Goal: Task Accomplishment & Management: Use online tool/utility

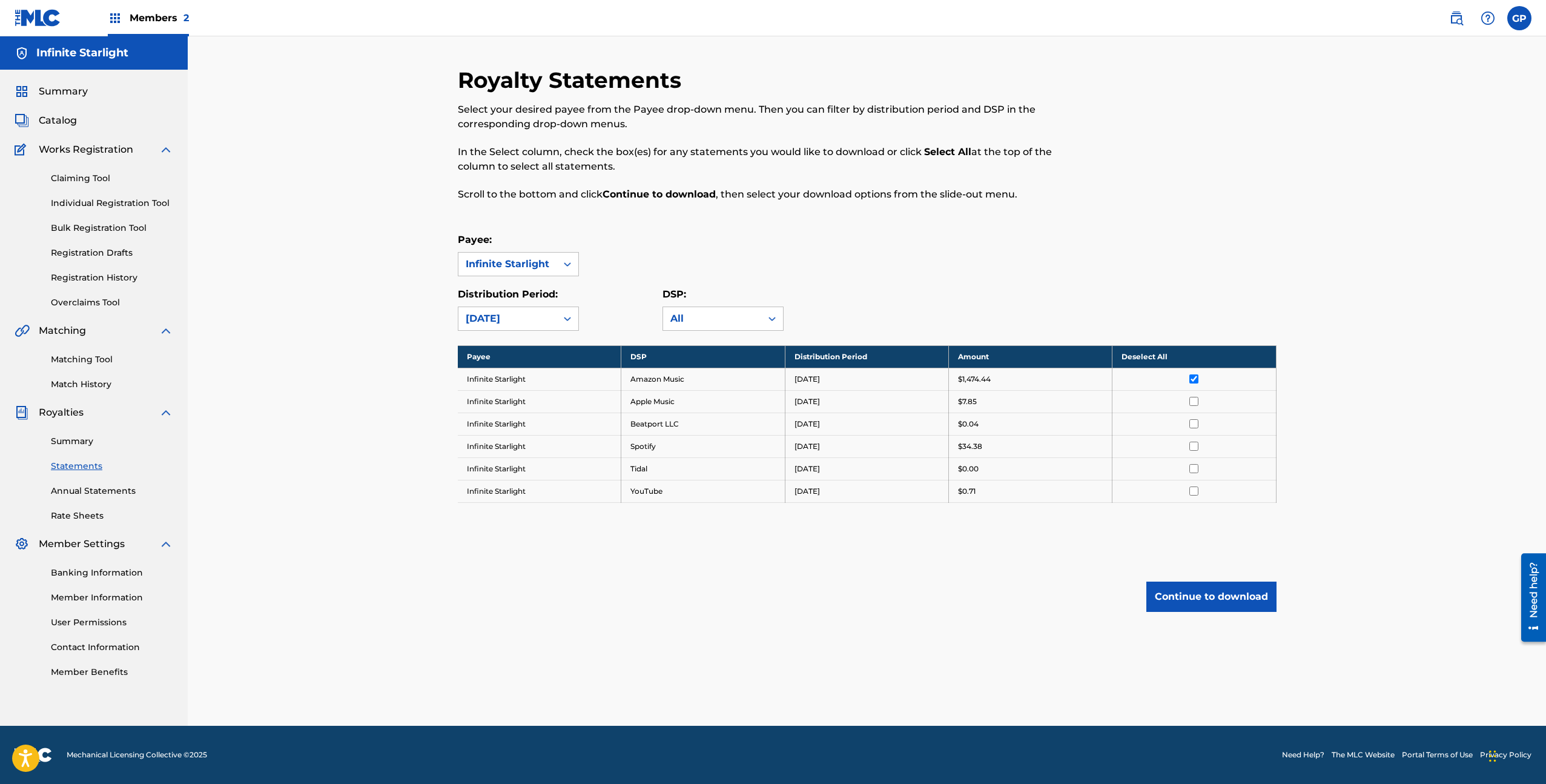
click at [114, 178] on link "Claiming Tool" at bounding box center [112, 178] width 122 height 13
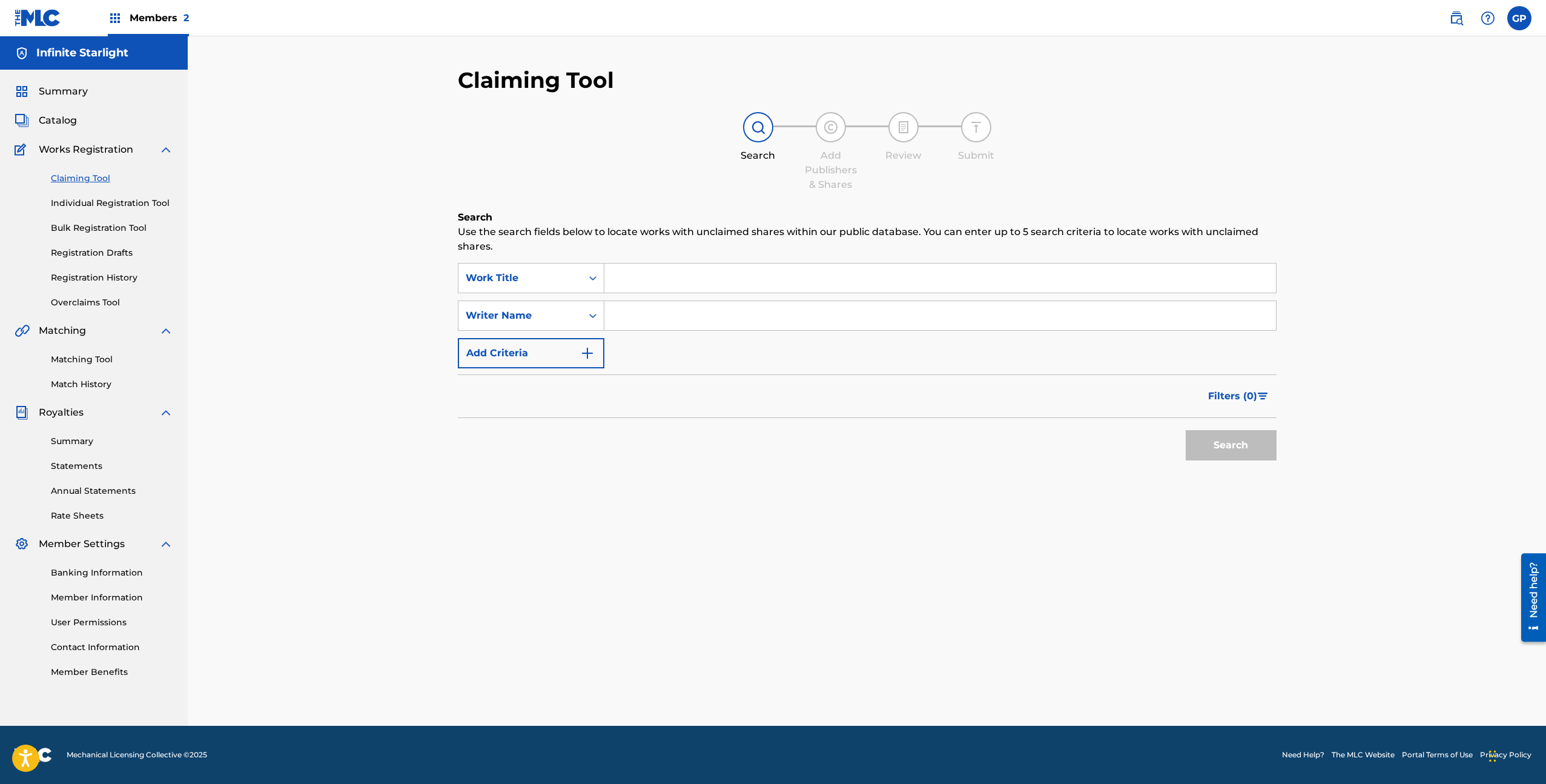
click at [633, 278] on input "Search Form" at bounding box center [939, 277] width 671 height 29
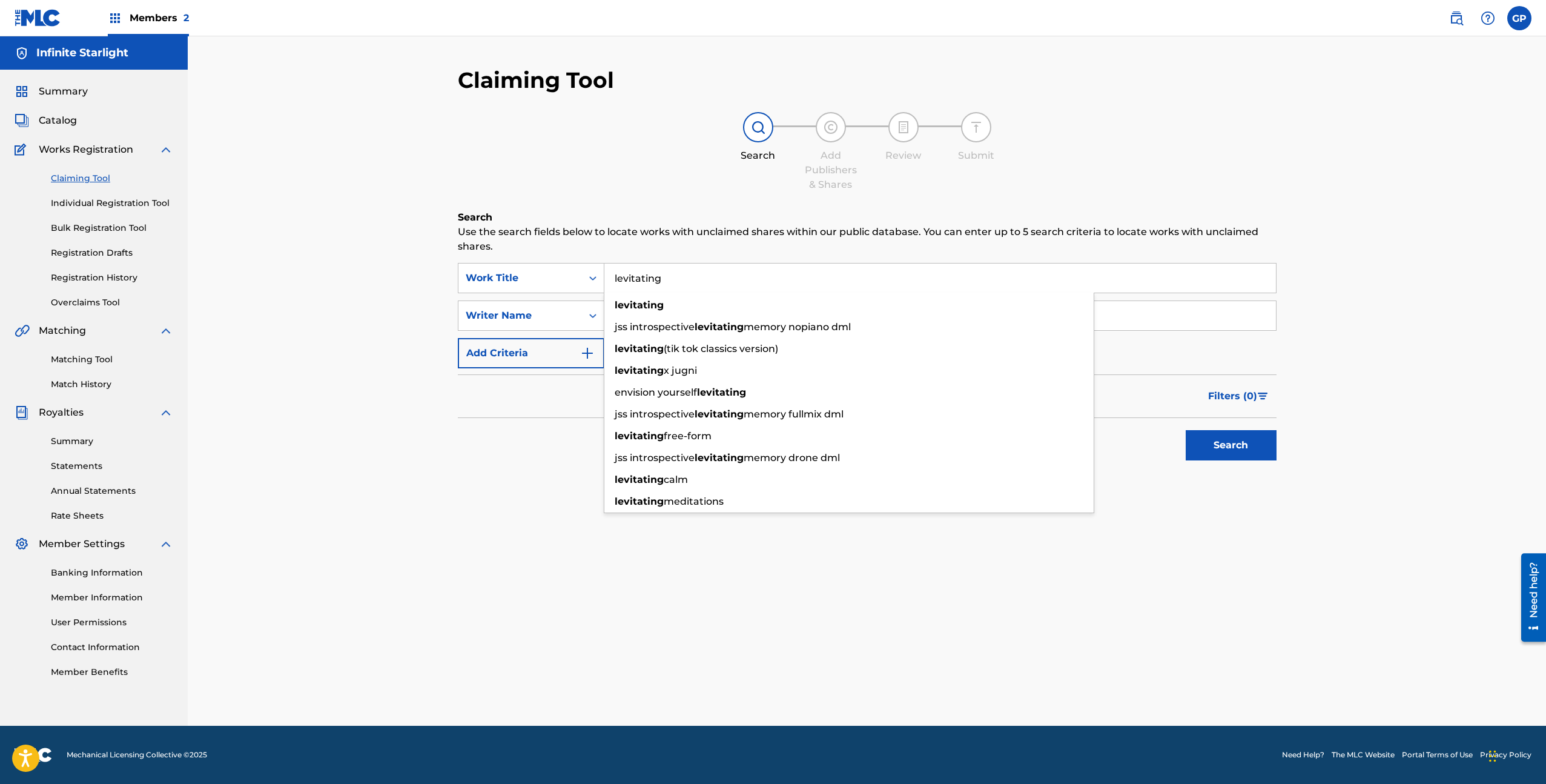
type input "levitating"
click at [378, 269] on div "Claiming Tool Search Add Publishers & Shares Review Submit Search Use the searc…" at bounding box center [866, 380] width 1359 height 689
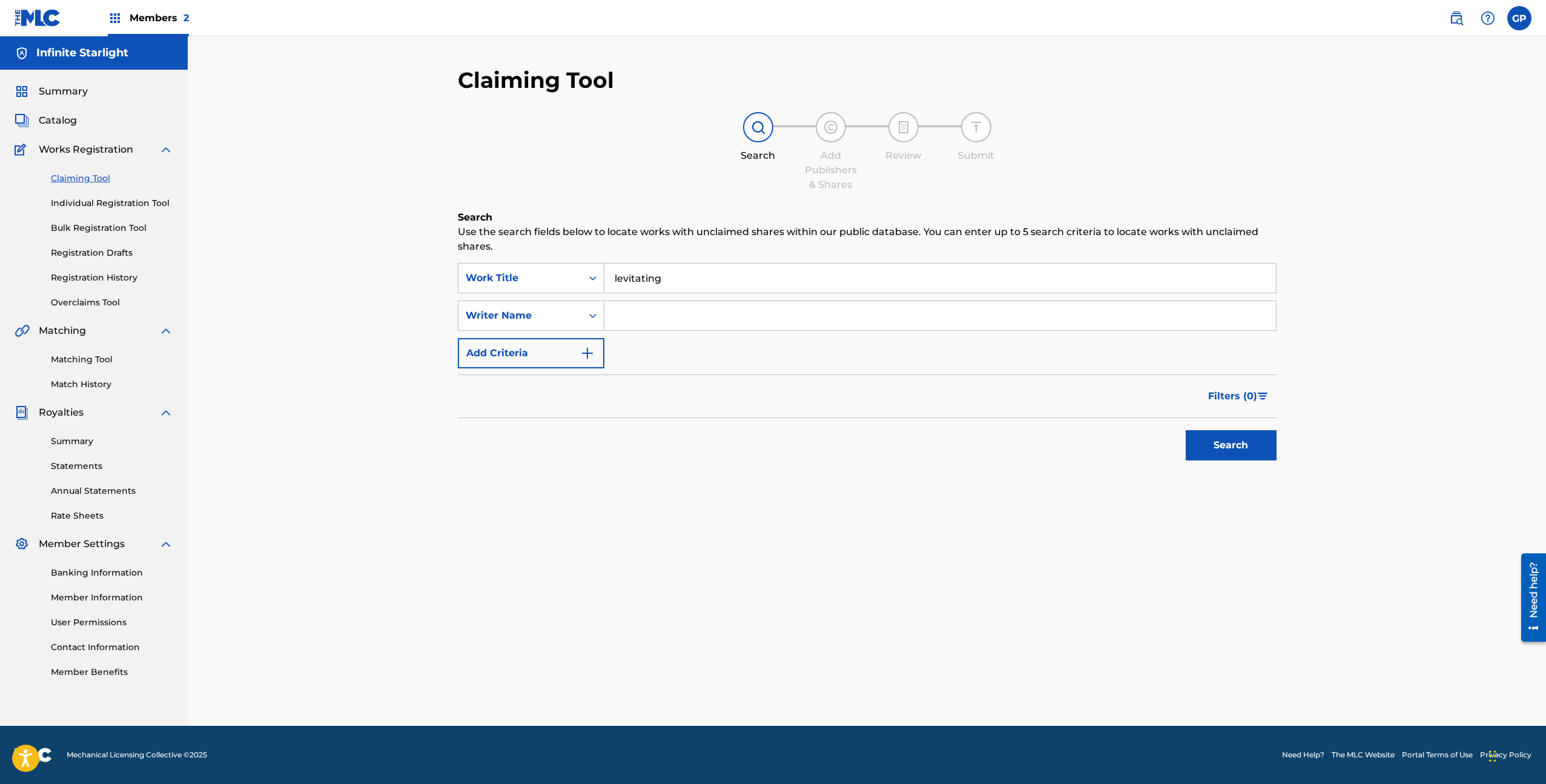
click at [630, 305] on input "Search Form" at bounding box center [939, 315] width 671 height 29
type input "[PERSON_NAME]"
click at [1201, 448] on button "Search" at bounding box center [1231, 445] width 91 height 30
click at [141, 227] on link "Bulk Registration Tool" at bounding box center [112, 228] width 122 height 13
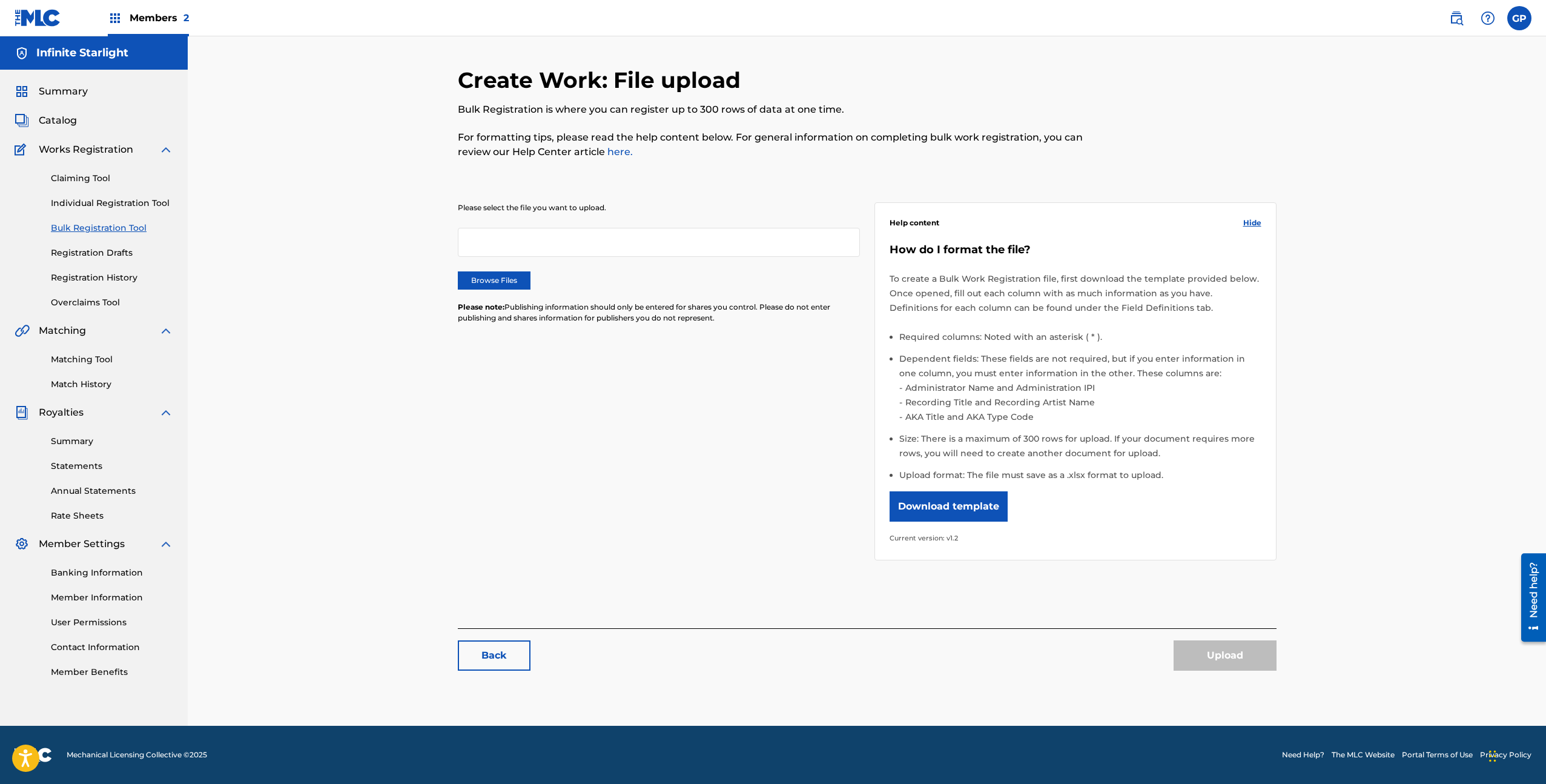
click at [102, 187] on div "Claiming Tool Individual Registration Tool Bulk Registration Tool Registration …" at bounding box center [94, 233] width 159 height 152
click at [99, 183] on link "Claiming Tool" at bounding box center [112, 178] width 122 height 13
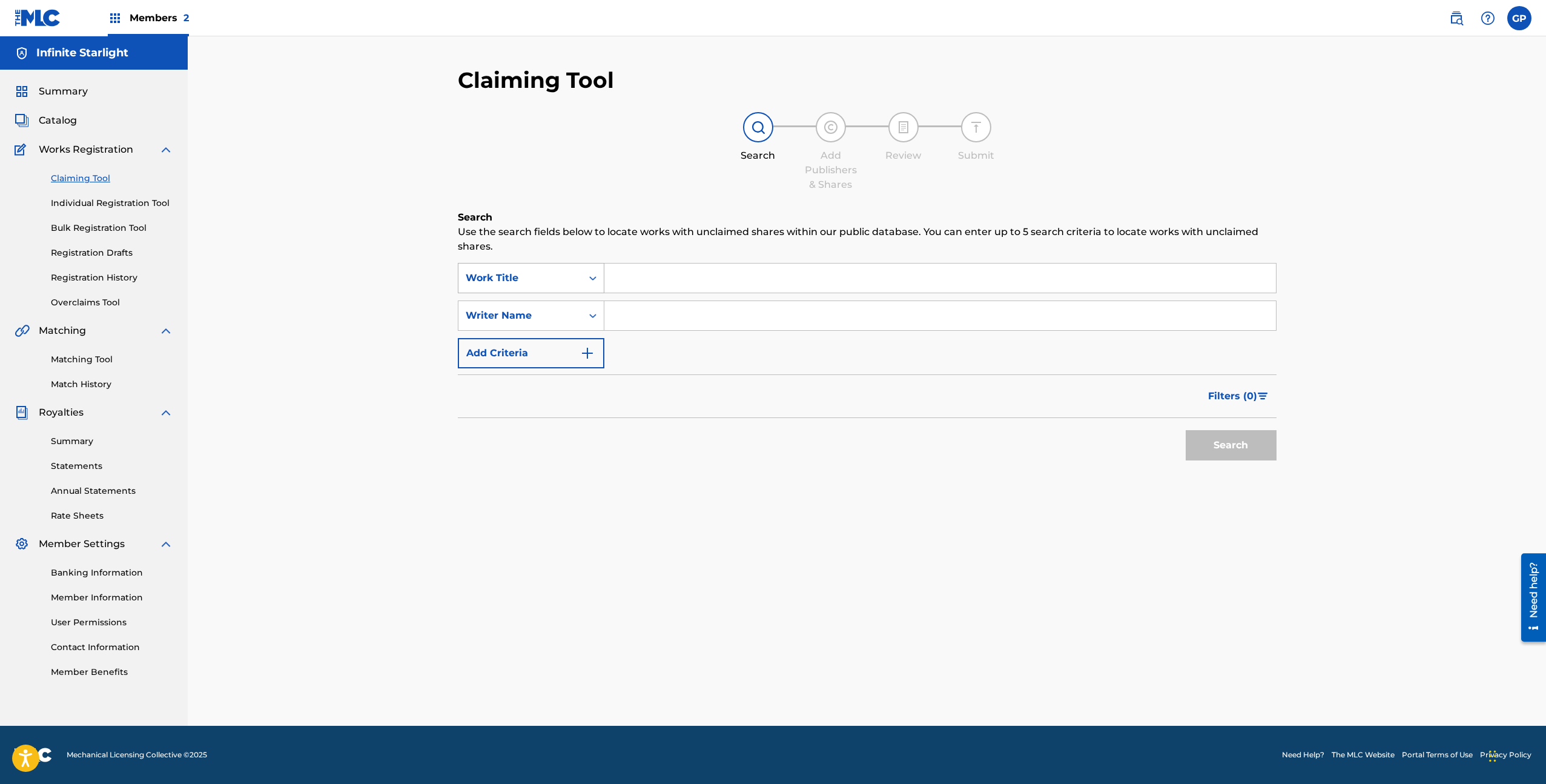
click at [560, 275] on div "Work Title" at bounding box center [520, 278] width 109 height 15
click at [384, 258] on div "Claiming Tool Search Add Publishers & Shares Review Submit Search Use the searc…" at bounding box center [866, 380] width 1359 height 689
click at [650, 279] on input "Search Form" at bounding box center [939, 277] width 671 height 29
type input "spun from a fractal's edge"
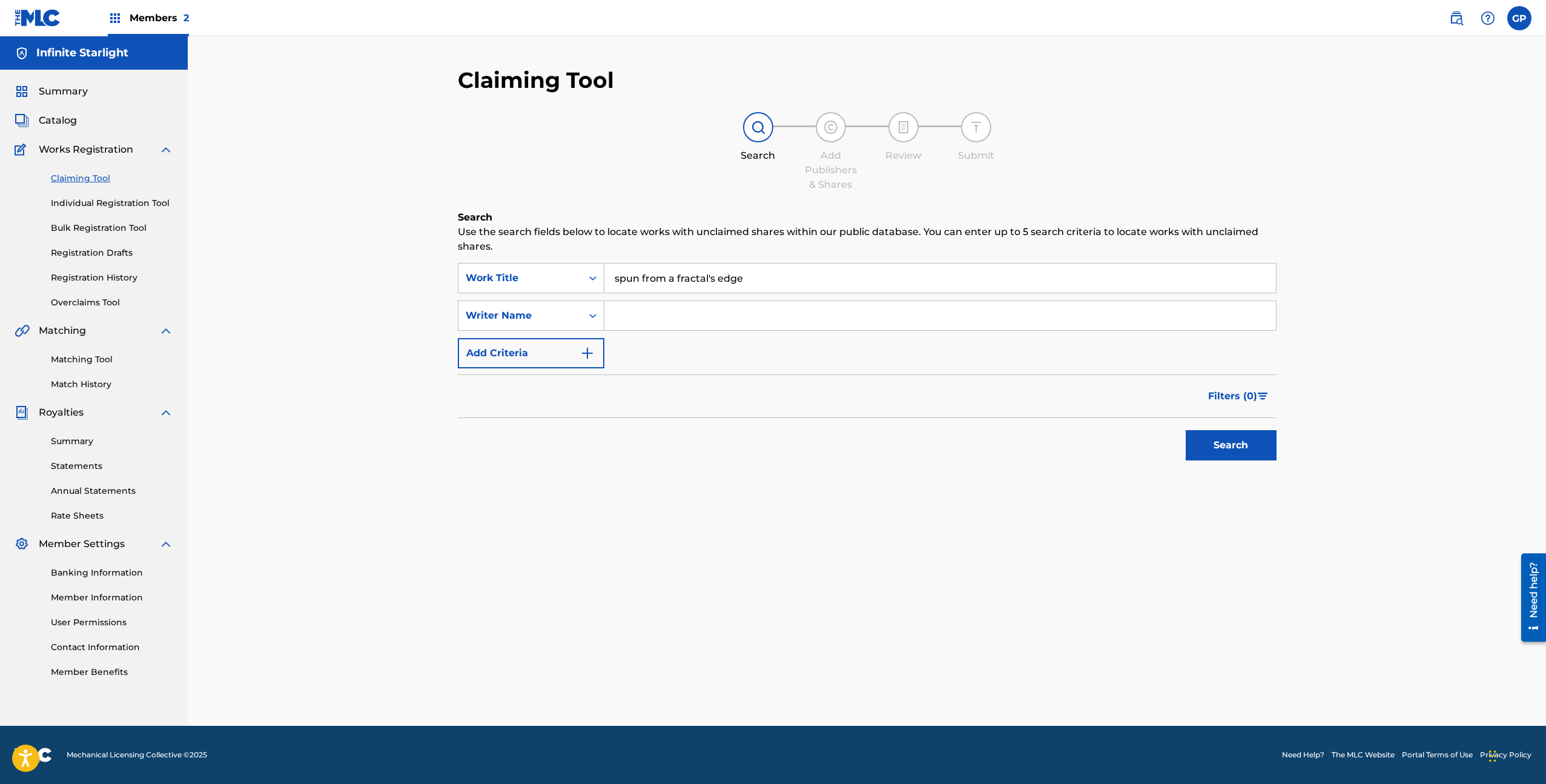
click at [1186, 430] on button "Search" at bounding box center [1231, 445] width 91 height 30
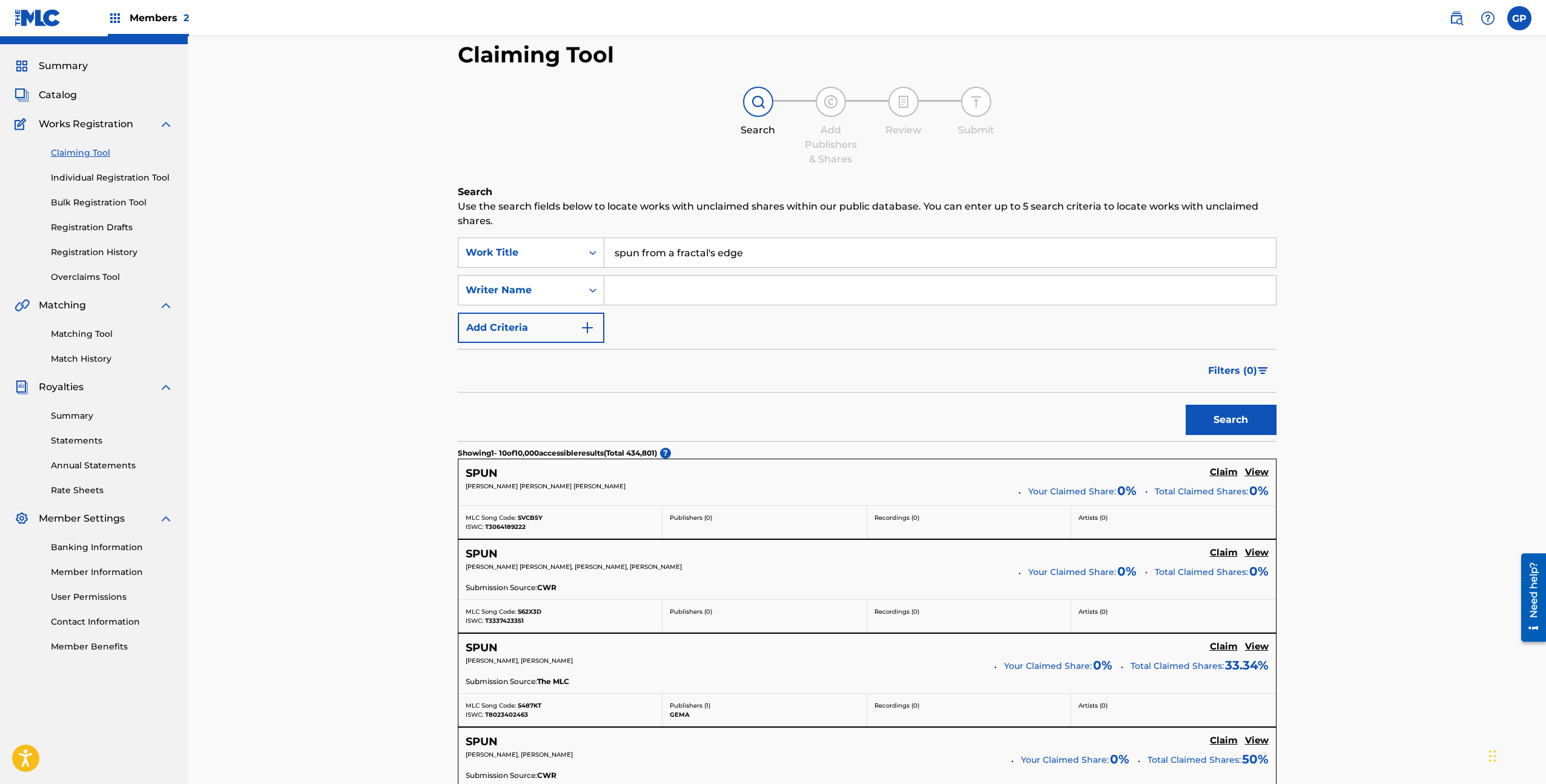
scroll to position [0, 0]
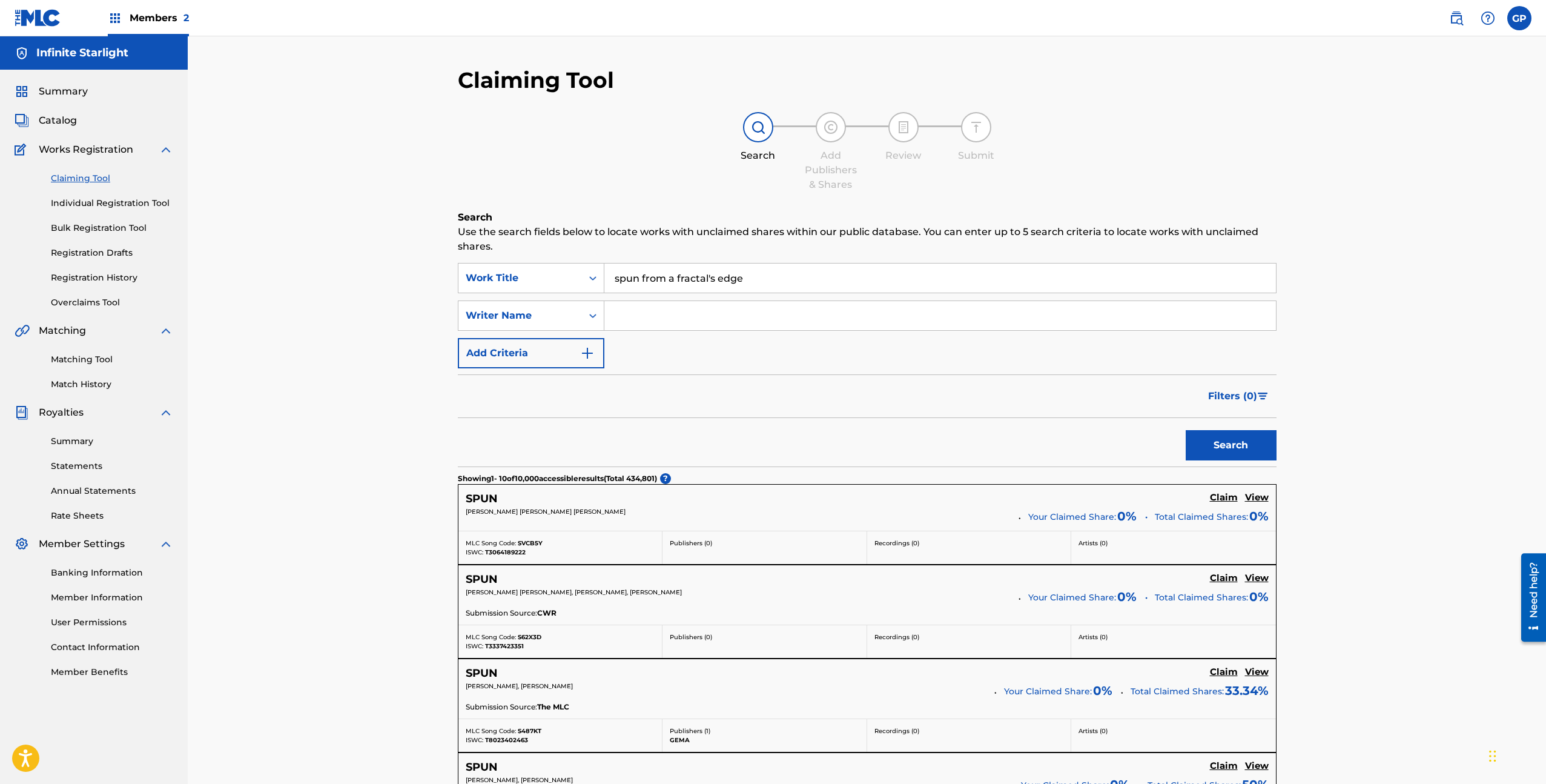
click at [716, 310] on input "Search Form" at bounding box center [939, 315] width 671 height 29
click at [1186, 430] on button "Search" at bounding box center [1231, 445] width 91 height 30
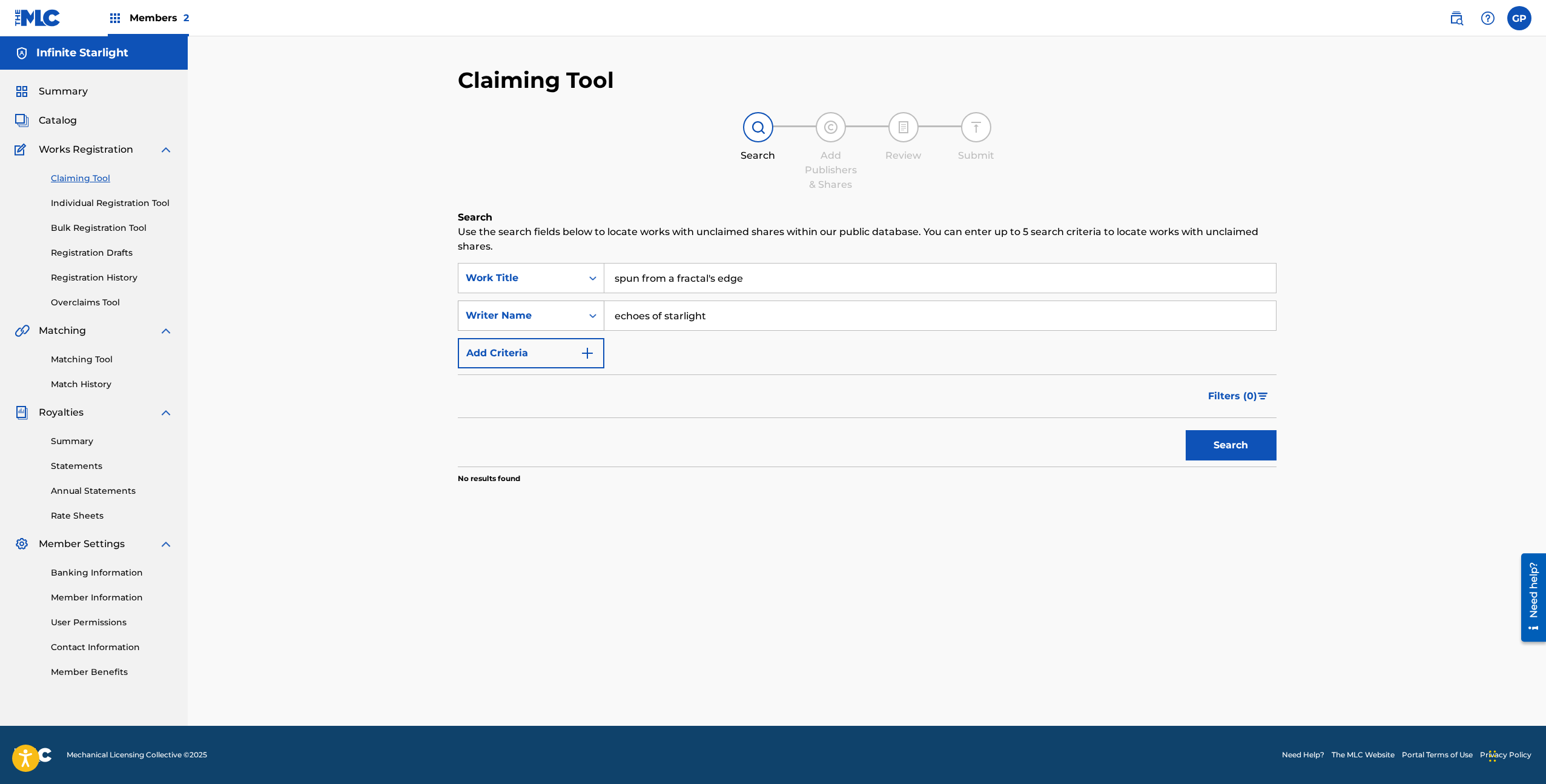
click at [554, 316] on div "Writer Name" at bounding box center [520, 316] width 109 height 15
click at [705, 311] on input "echoes of starlight" at bounding box center [939, 315] width 671 height 29
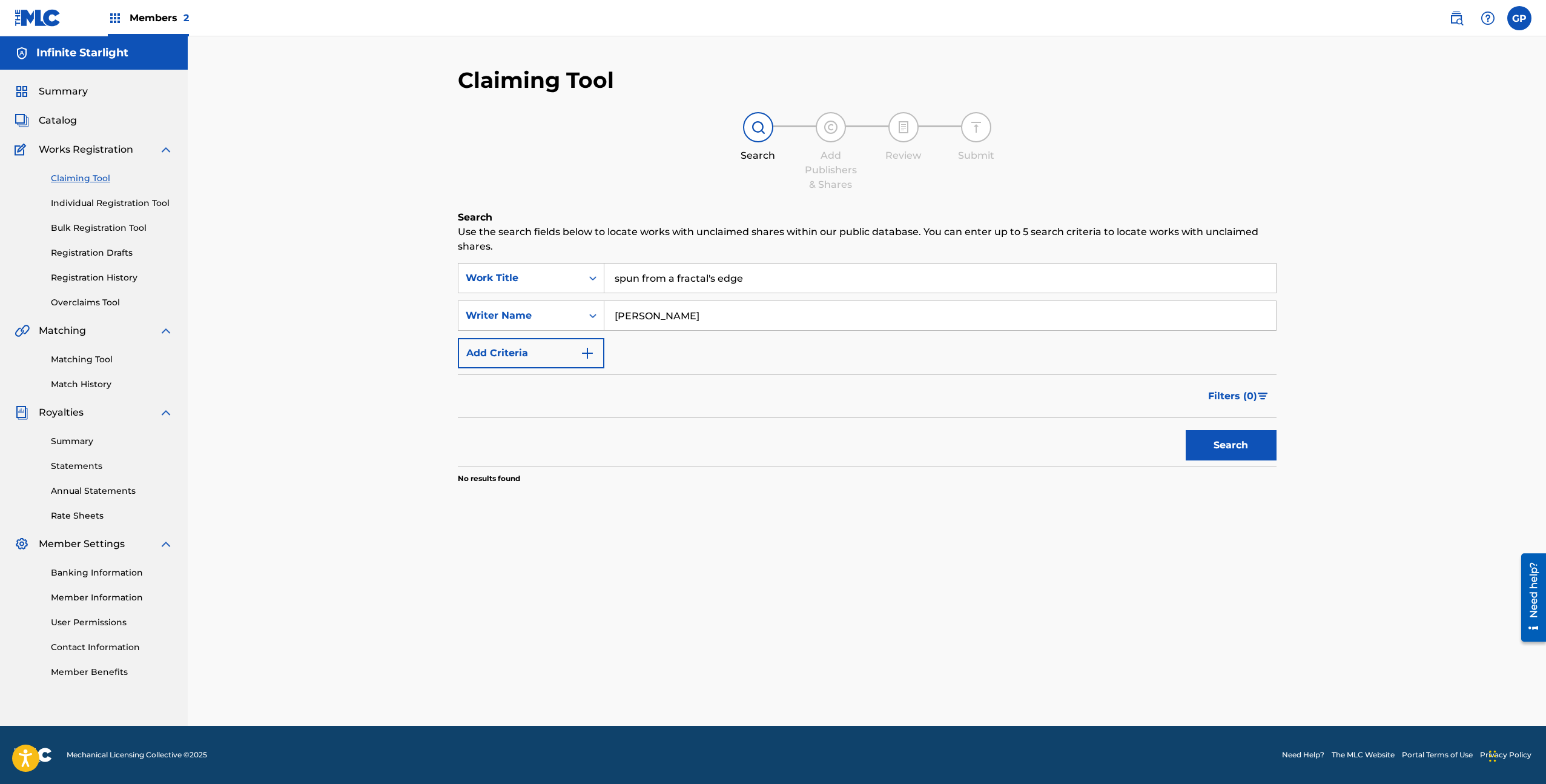
type input "[PERSON_NAME]"
click at [1186, 430] on button "Search" at bounding box center [1231, 445] width 91 height 30
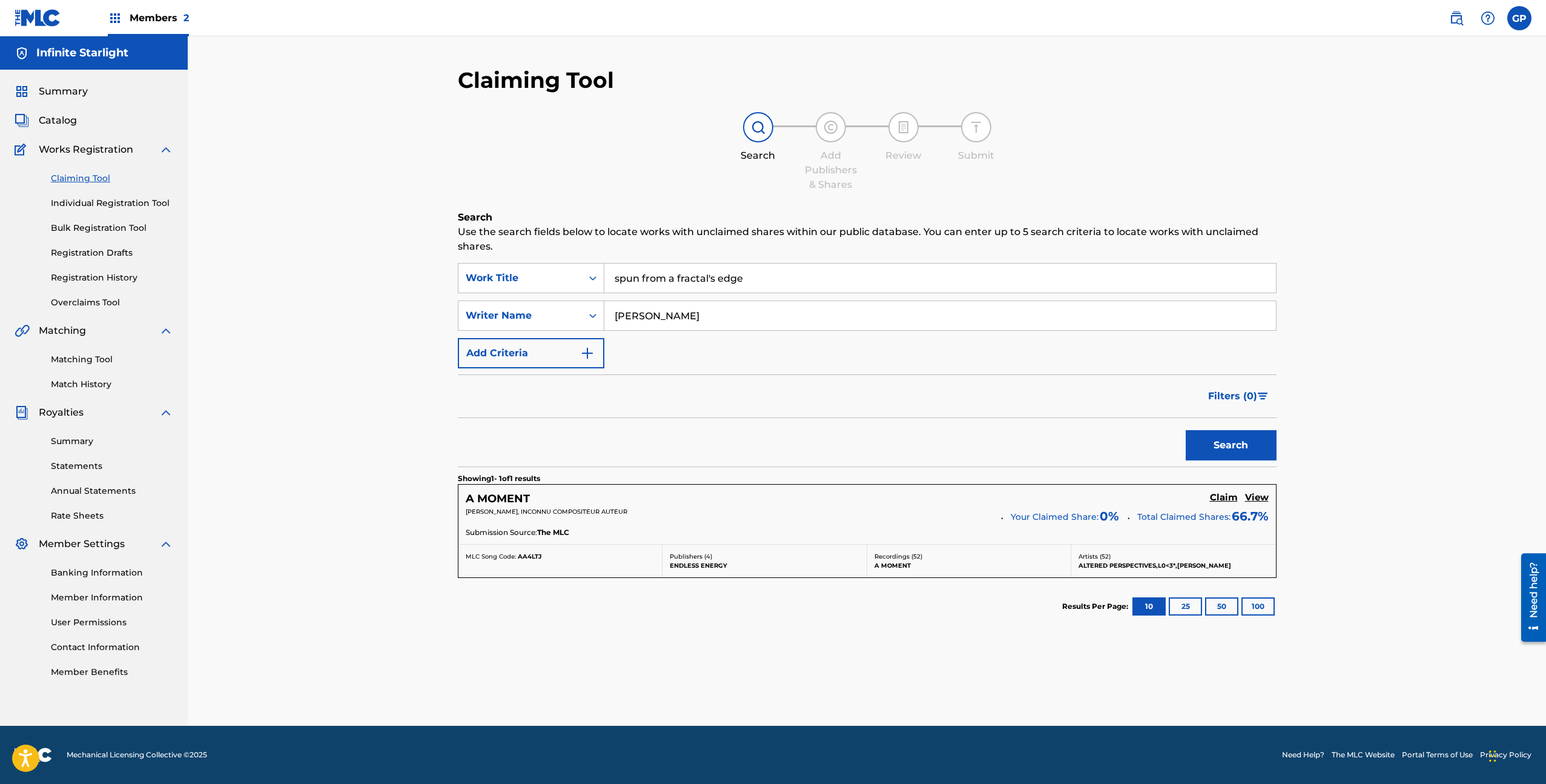
click at [697, 279] on input "spun from a fractal's edge" at bounding box center [939, 277] width 671 height 29
type input "upon the horizon"
click at [1186, 430] on button "Search" at bounding box center [1231, 445] width 91 height 30
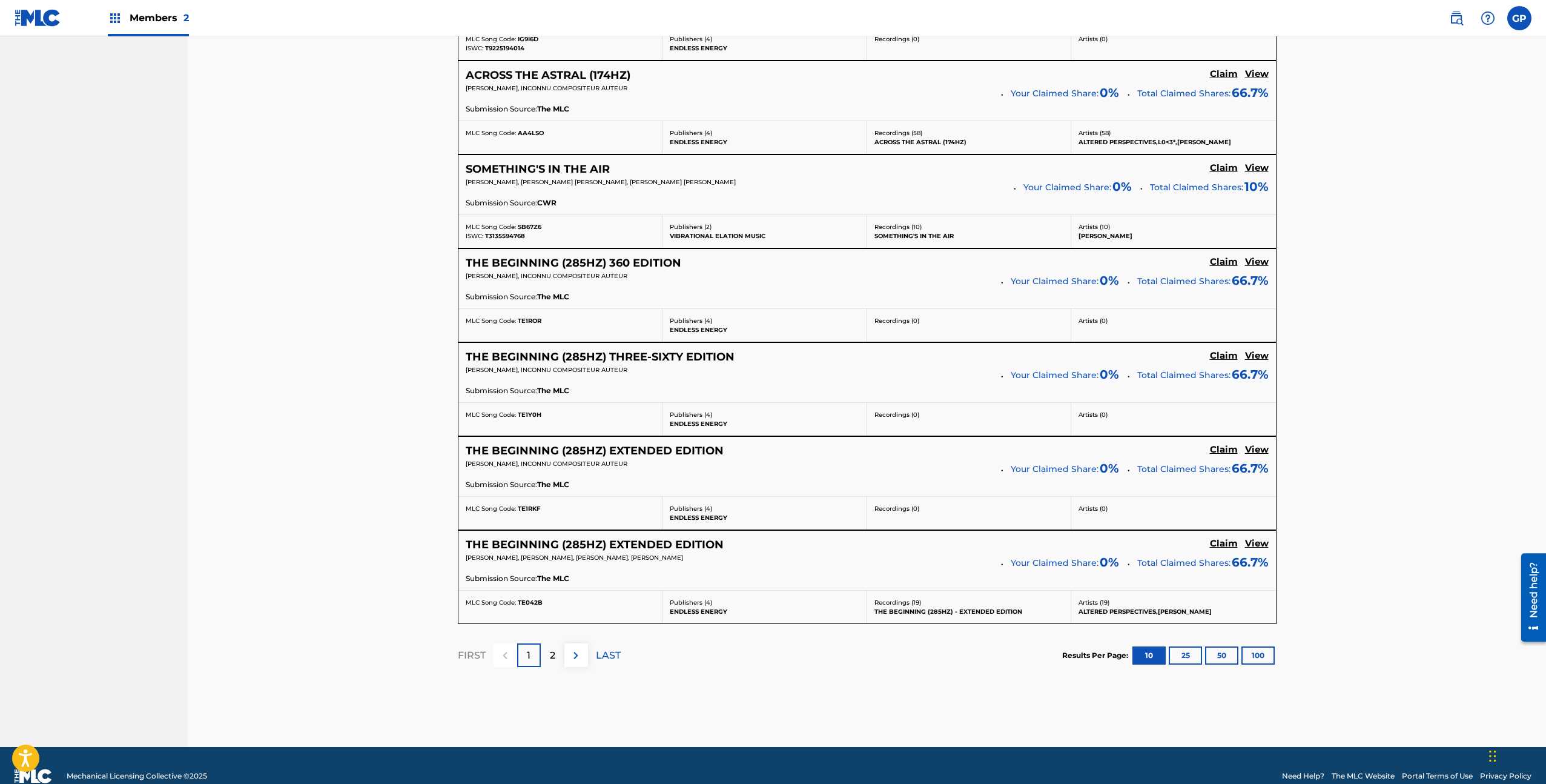
scroll to position [800, 0]
click at [580, 653] on img at bounding box center [576, 655] width 15 height 15
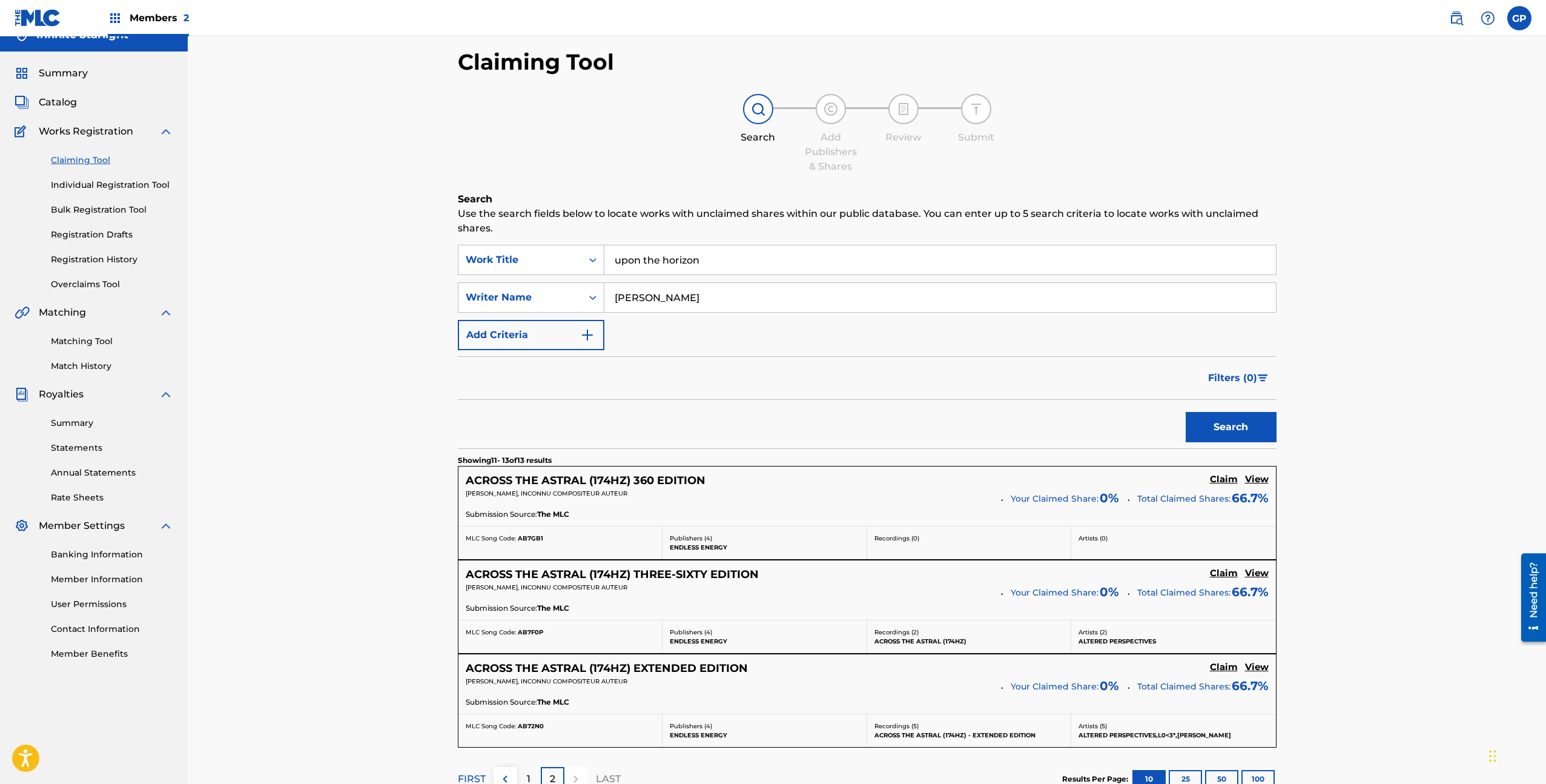
scroll to position [0, 0]
